Goal: Task Accomplishment & Management: Complete application form

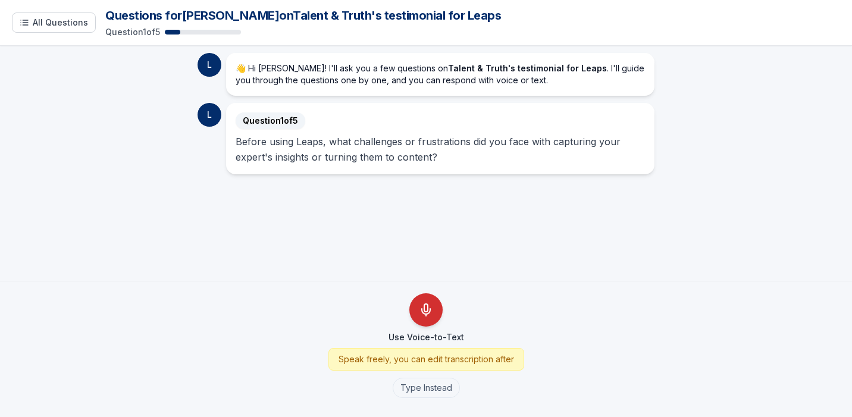
click at [430, 315] on icon "Use Voice-to-Text" at bounding box center [426, 310] width 14 height 14
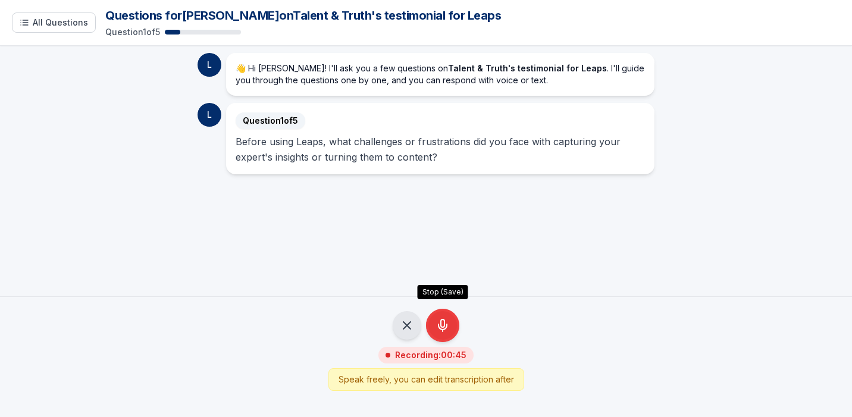
click at [436, 325] on icon "Stop Recording - Save Audio" at bounding box center [443, 325] width 14 height 14
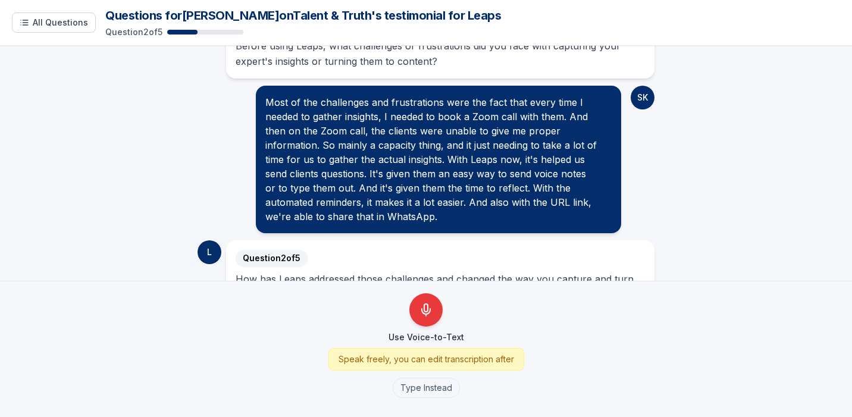
scroll to position [154, 0]
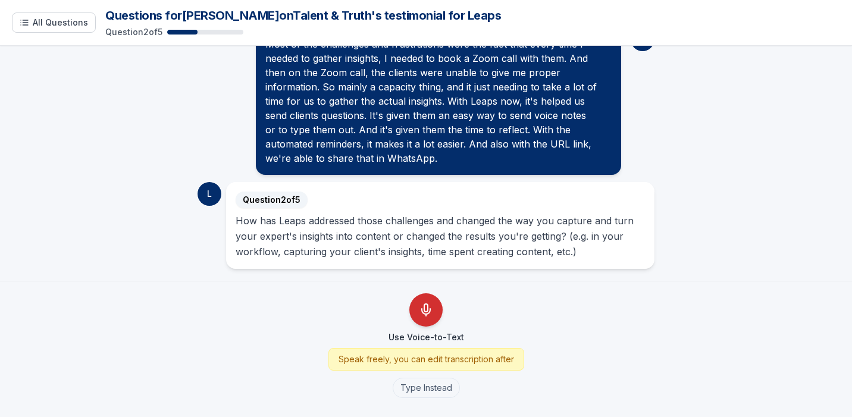
click at [427, 312] on icon "Use Voice-to-Text" at bounding box center [426, 310] width 14 height 14
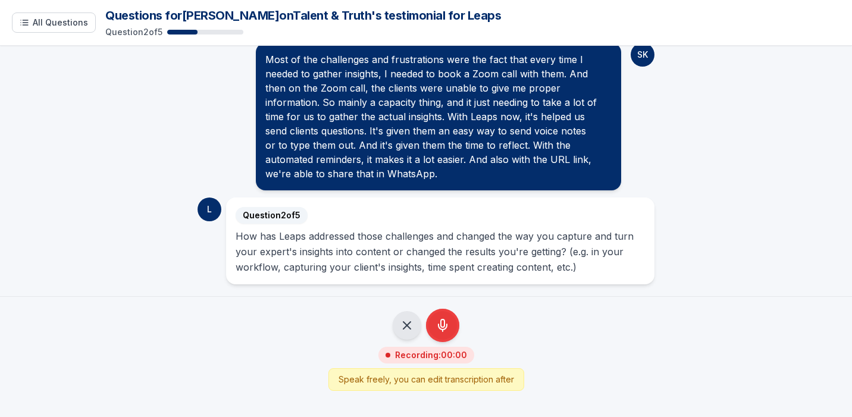
scroll to position [139, 0]
click at [439, 324] on icon "Stop Recording - Save Audio" at bounding box center [443, 326] width 8 height 5
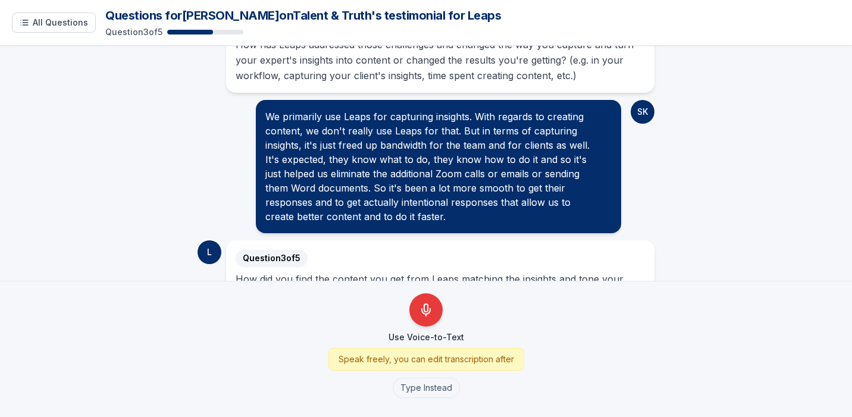
scroll to position [389, 0]
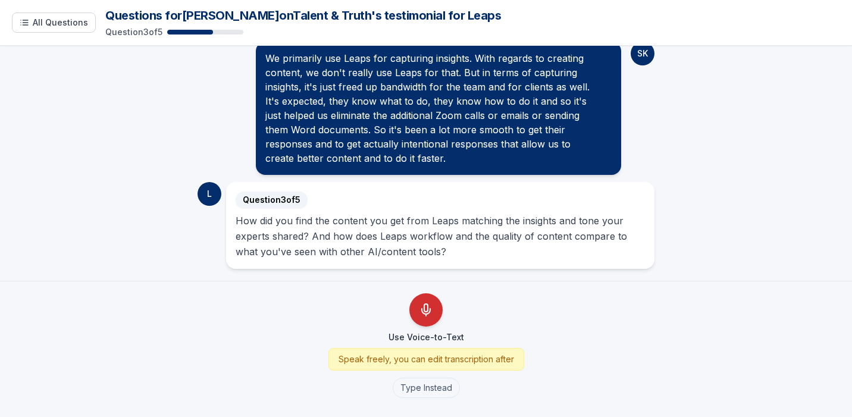
click at [422, 307] on icon "Use Voice-to-Text" at bounding box center [426, 310] width 14 height 14
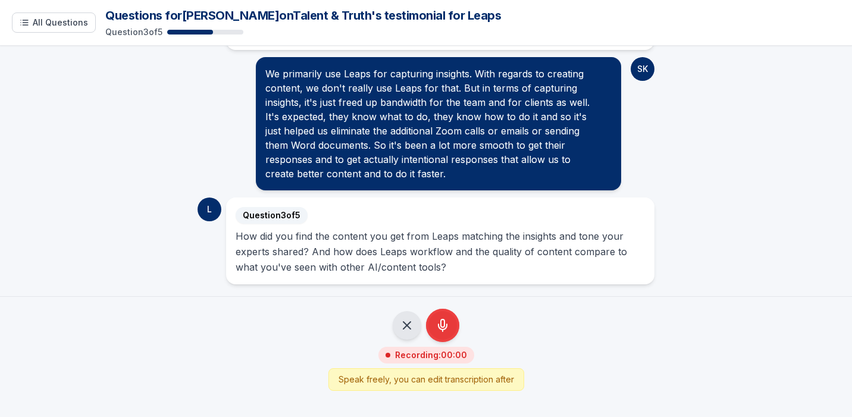
scroll to position [373, 0]
click at [454, 325] on button "Stop (Save)" at bounding box center [442, 325] width 33 height 33
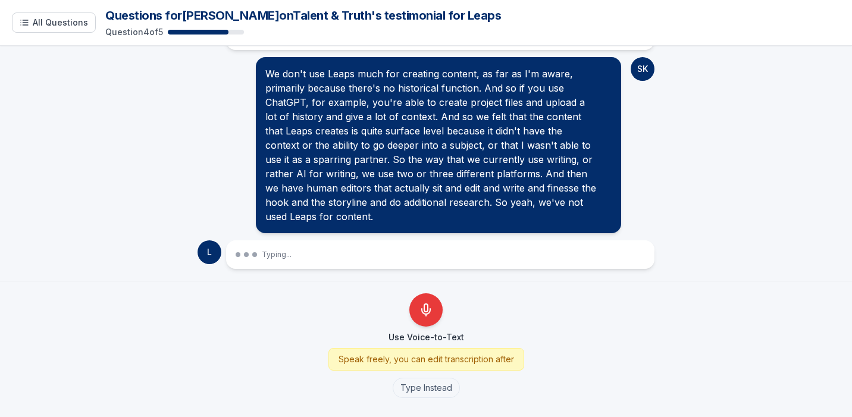
scroll to position [666, 0]
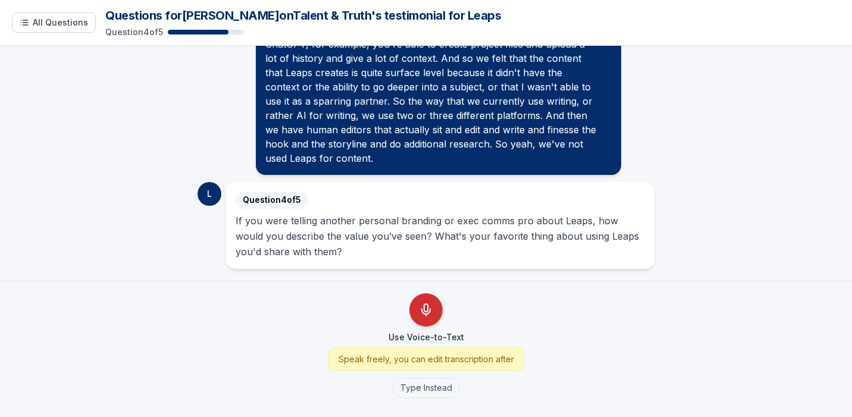
click at [423, 309] on icon "Use Voice-to-Text" at bounding box center [426, 310] width 14 height 14
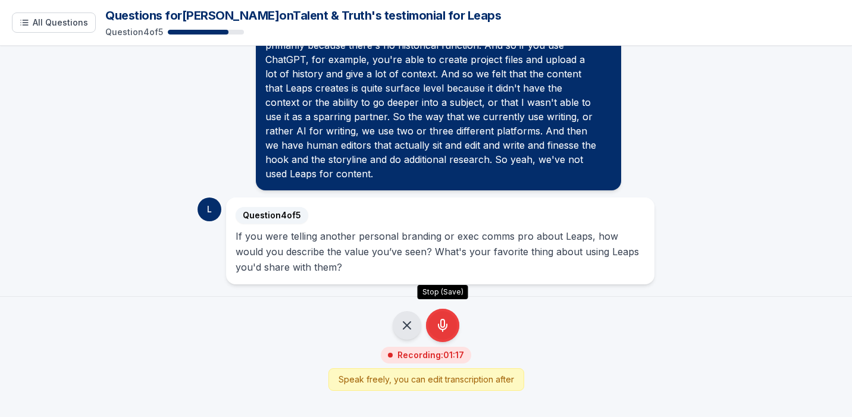
click at [439, 328] on icon "Stop Recording - Save Audio" at bounding box center [443, 326] width 8 height 5
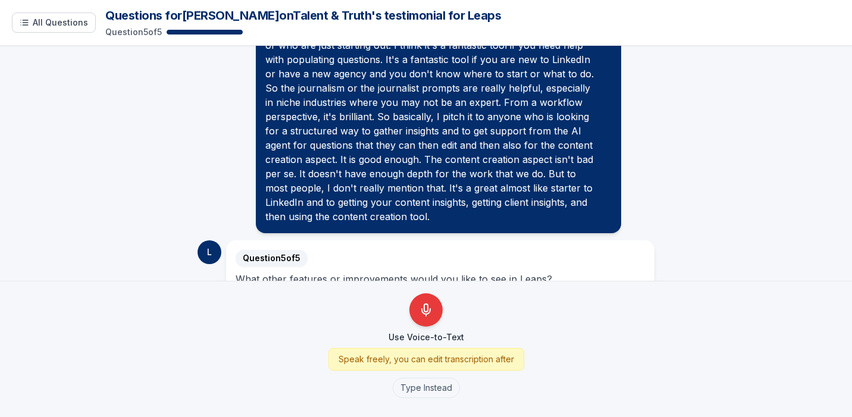
scroll to position [955, 0]
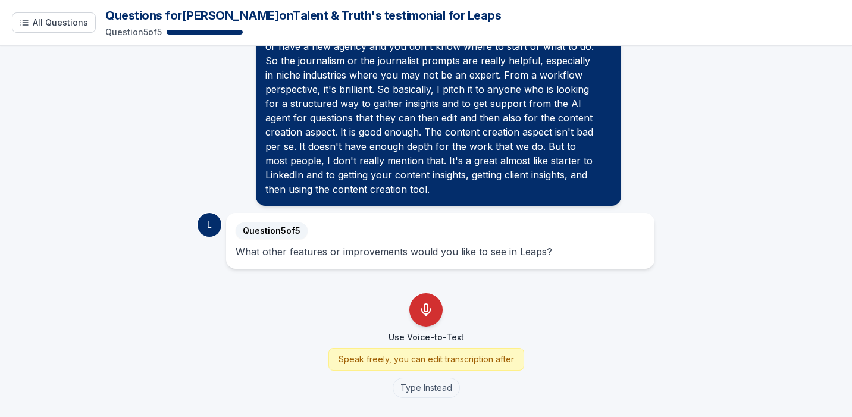
click at [425, 317] on icon "Use Voice-to-Text" at bounding box center [426, 310] width 14 height 14
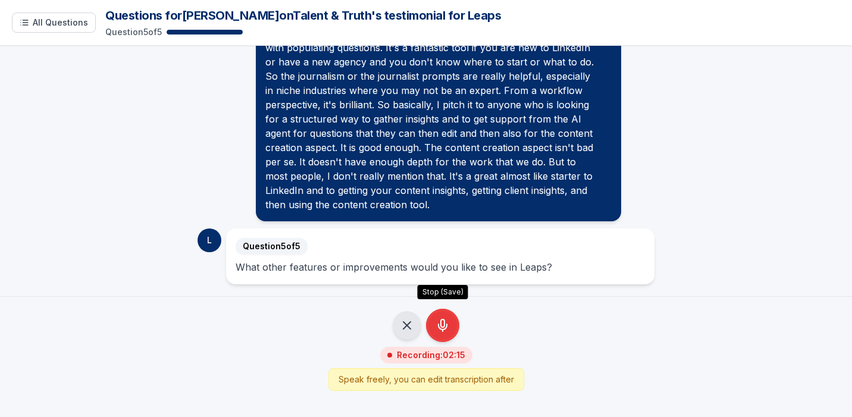
click at [444, 326] on icon "Stop Recording - Save Audio" at bounding box center [443, 324] width 4 height 8
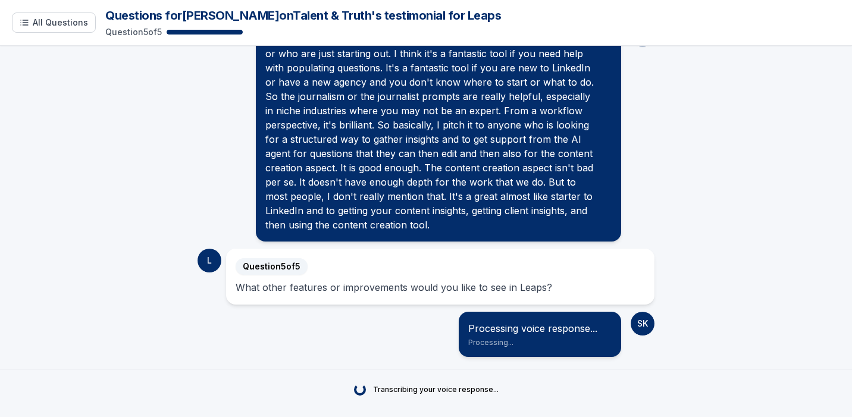
scroll to position [1358, 0]
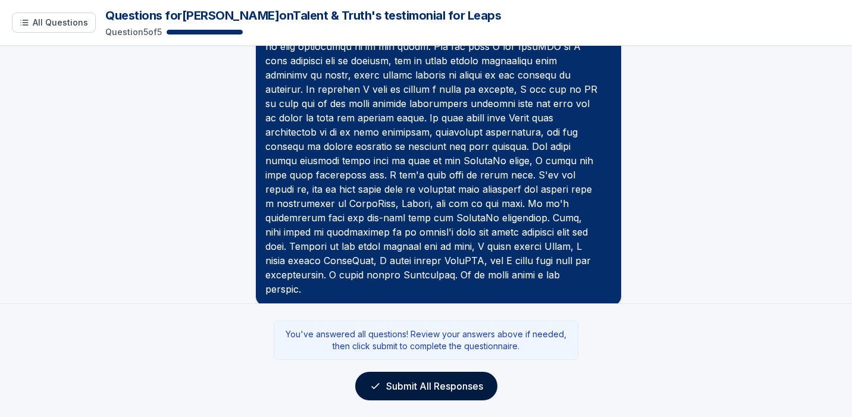
click at [436, 386] on button "Submit All Responses" at bounding box center [426, 386] width 142 height 29
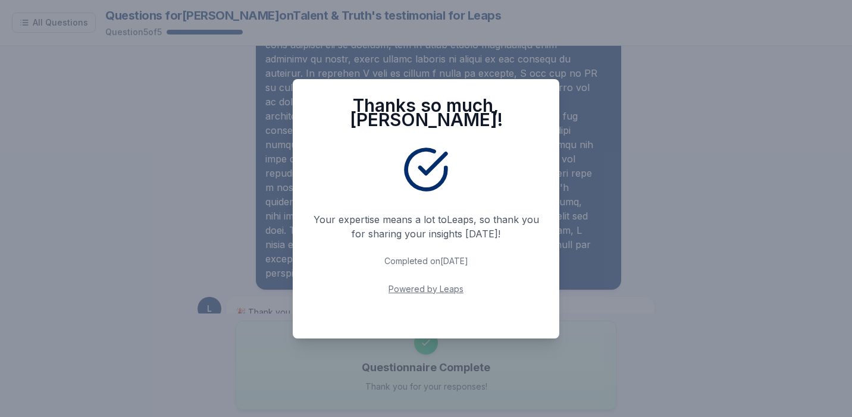
scroll to position [1365, 0]
